Goal: Task Accomplishment & Management: Use online tool/utility

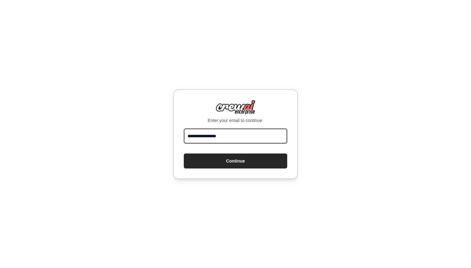
type input "**********"
click at [236, 160] on button "Continue" at bounding box center [235, 160] width 103 height 15
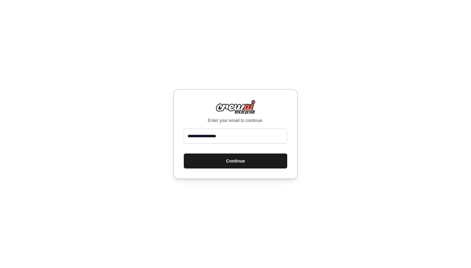
click at [240, 161] on button "Continue" at bounding box center [235, 160] width 103 height 15
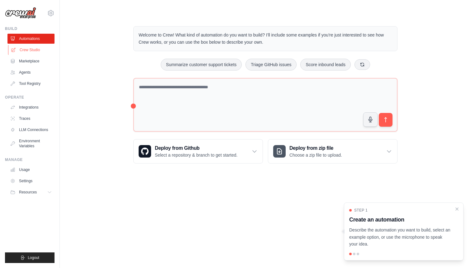
click at [31, 48] on link "Crew Studio" at bounding box center [31, 50] width 47 height 10
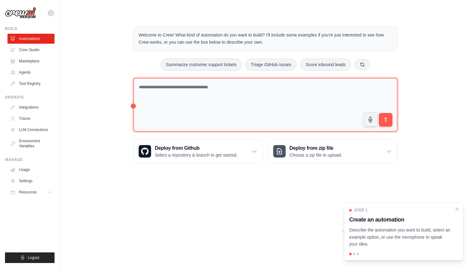
click at [219, 101] on textarea at bounding box center [265, 105] width 264 height 54
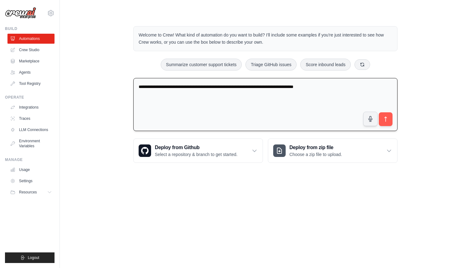
type textarea "**********"
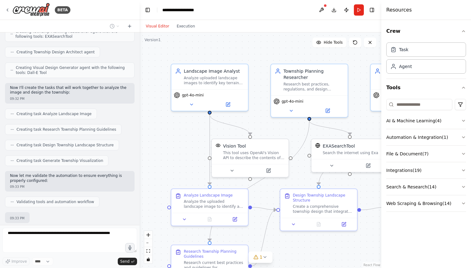
scroll to position [300, 0]
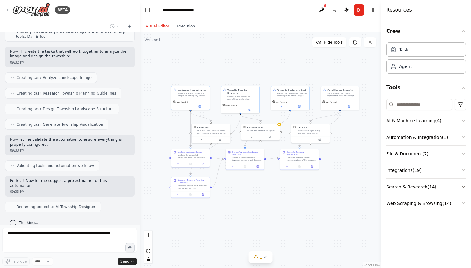
drag, startPoint x: 326, startPoint y: 210, endPoint x: 278, endPoint y: 209, distance: 48.0
click at [278, 209] on div ".deletable-edge-delete-btn { width: 20px; height: 20px; border: 0px solid #ffff…" at bounding box center [261, 149] width 242 height 235
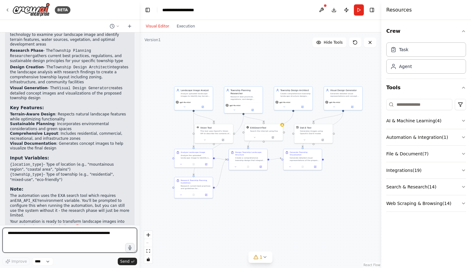
scroll to position [522, 0]
click at [425, 50] on div "Task" at bounding box center [426, 49] width 80 height 14
click at [416, 67] on div "Agent" at bounding box center [426, 66] width 80 height 14
click at [359, 9] on button "Run" at bounding box center [359, 9] width 10 height 11
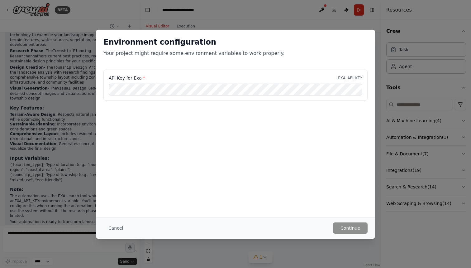
click at [346, 78] on p "EXA_API_KEY" at bounding box center [350, 77] width 24 height 5
click at [117, 227] on button "Cancel" at bounding box center [115, 227] width 25 height 11
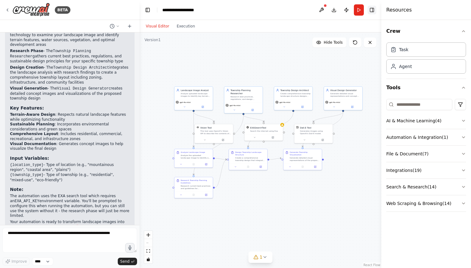
click at [373, 12] on button "Toggle Right Sidebar" at bounding box center [372, 10] width 9 height 9
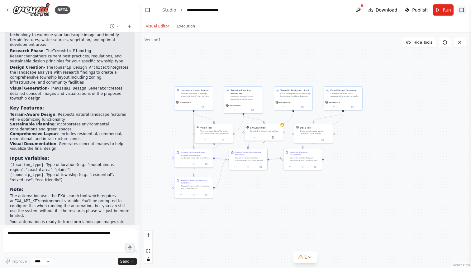
click at [463, 9] on button "Toggle Right Sidebar" at bounding box center [461, 10] width 9 height 9
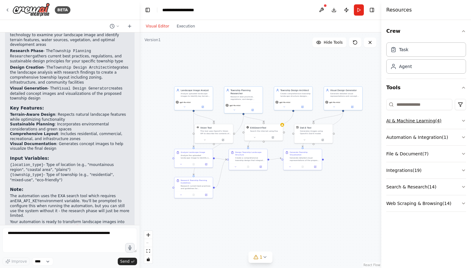
click at [418, 120] on button "AI & Machine Learning ( 4 )" at bounding box center [426, 120] width 80 height 16
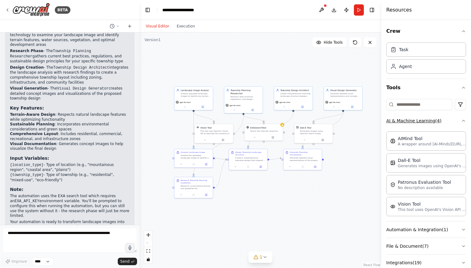
click at [417, 119] on button "AI & Machine Learning ( 4 )" at bounding box center [426, 120] width 80 height 16
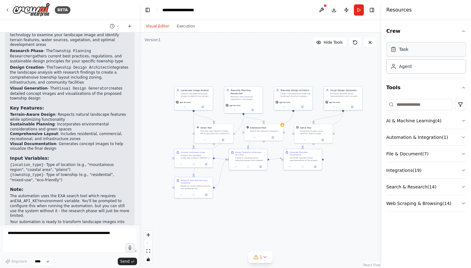
click at [407, 52] on div "Task" at bounding box center [426, 49] width 80 height 14
click at [463, 65] on div "Agent" at bounding box center [426, 66] width 80 height 14
click at [398, 87] on button "Tools" at bounding box center [426, 87] width 80 height 17
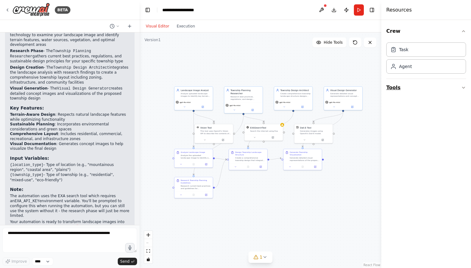
click at [398, 87] on button "Tools" at bounding box center [426, 87] width 80 height 17
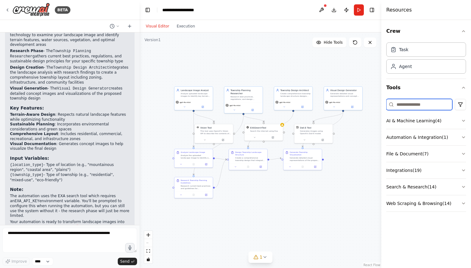
click at [419, 106] on input at bounding box center [419, 104] width 66 height 11
click at [462, 104] on html "BETA create an AI tools when upload a landscape image and it will design the to…" at bounding box center [235, 134] width 471 height 268
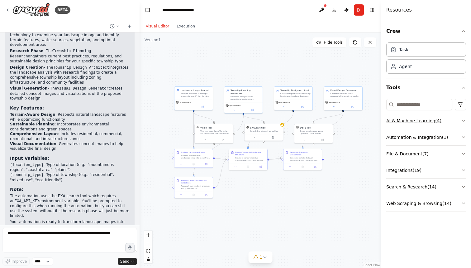
click at [436, 122] on button "AI & Machine Learning ( 4 )" at bounding box center [426, 120] width 80 height 16
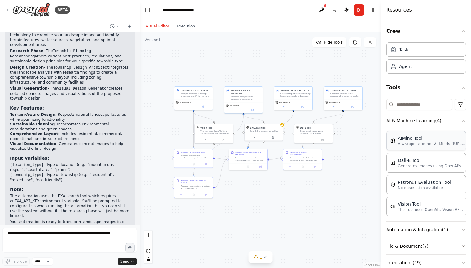
click at [426, 143] on p "A wrapper around [AI-Minds](https://mindsdb.com/minds). Useful for when you nee…" at bounding box center [432, 143] width 69 height 5
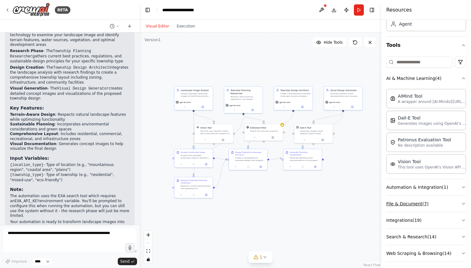
scroll to position [43, 0]
click at [419, 189] on button "Automation & Integration ( 1 )" at bounding box center [426, 186] width 80 height 16
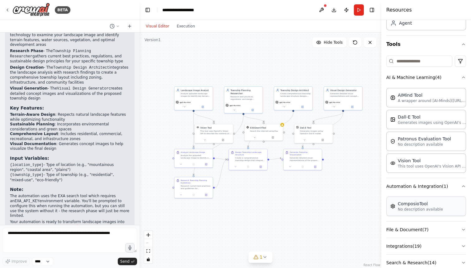
click at [410, 206] on div "ComposioTool" at bounding box center [420, 203] width 45 height 6
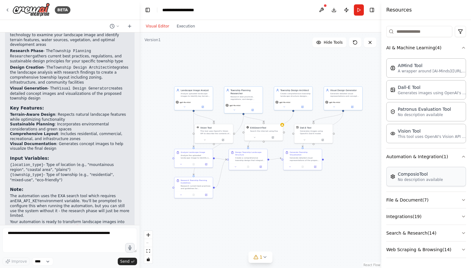
scroll to position [73, 0]
click at [419, 199] on button "File & Document ( 7 )" at bounding box center [426, 200] width 80 height 16
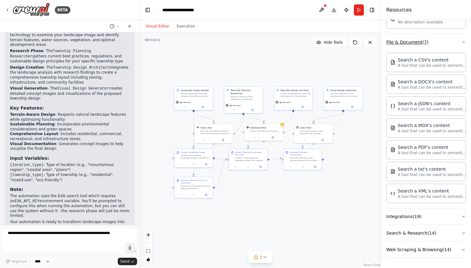
scroll to position [231, 0]
click at [412, 251] on button "Web Scraping & Browsing ( 14 )" at bounding box center [426, 249] width 80 height 16
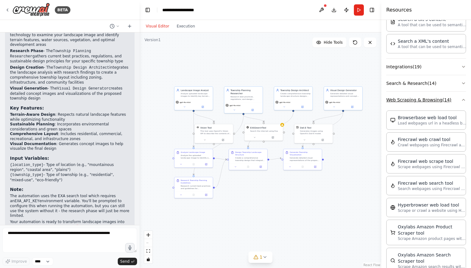
scroll to position [380, 0]
click at [426, 118] on div "Browserbase web load tool" at bounding box center [432, 117] width 69 height 6
click at [421, 101] on button "Web Scraping & Browsing ( 14 )" at bounding box center [426, 99] width 80 height 16
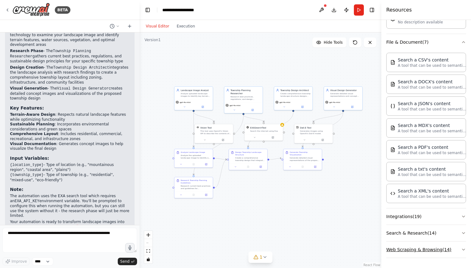
scroll to position [231, 0]
click at [413, 248] on button "Web Scraping & Browsing ( 14 )" at bounding box center [426, 249] width 80 height 16
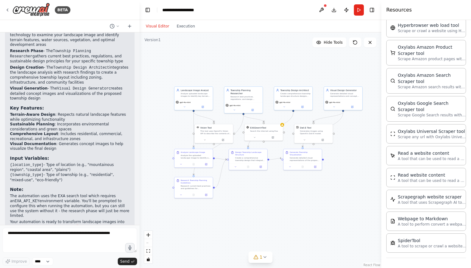
scroll to position [560, 0]
click at [266, 258] on icon at bounding box center [264, 256] width 5 height 5
click at [312, 235] on button at bounding box center [310, 236] width 11 height 7
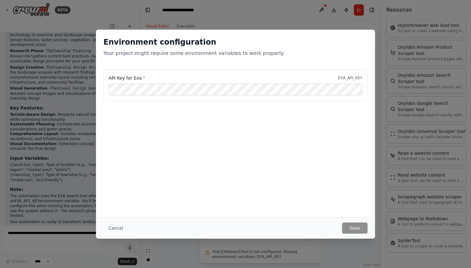
click at [355, 77] on p "EXA_API_KEY" at bounding box center [350, 77] width 24 height 5
click at [58, 111] on div "Environment configuration Your project might require some environment variables…" at bounding box center [235, 134] width 471 height 268
click at [74, 121] on div "Environment configuration Your project might require some environment variables…" at bounding box center [235, 134] width 471 height 268
click at [112, 228] on button "Cancel" at bounding box center [115, 227] width 25 height 11
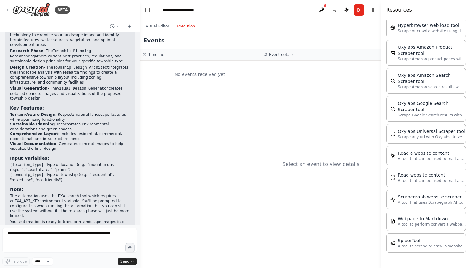
click at [186, 29] on button "Execution" at bounding box center [186, 25] width 26 height 7
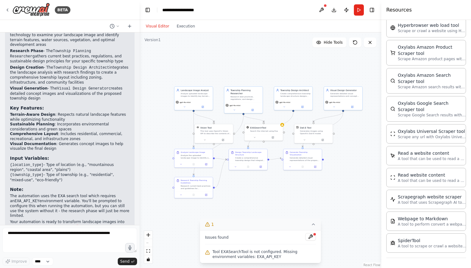
click at [157, 27] on button "Visual Editor" at bounding box center [157, 25] width 31 height 7
click at [334, 11] on button "Download" at bounding box center [334, 9] width 10 height 11
click at [346, 13] on button "Publish" at bounding box center [346, 9] width 10 height 11
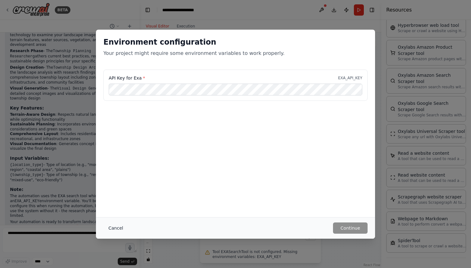
click at [120, 226] on button "Cancel" at bounding box center [115, 227] width 25 height 11
